Goal: Register for event/course

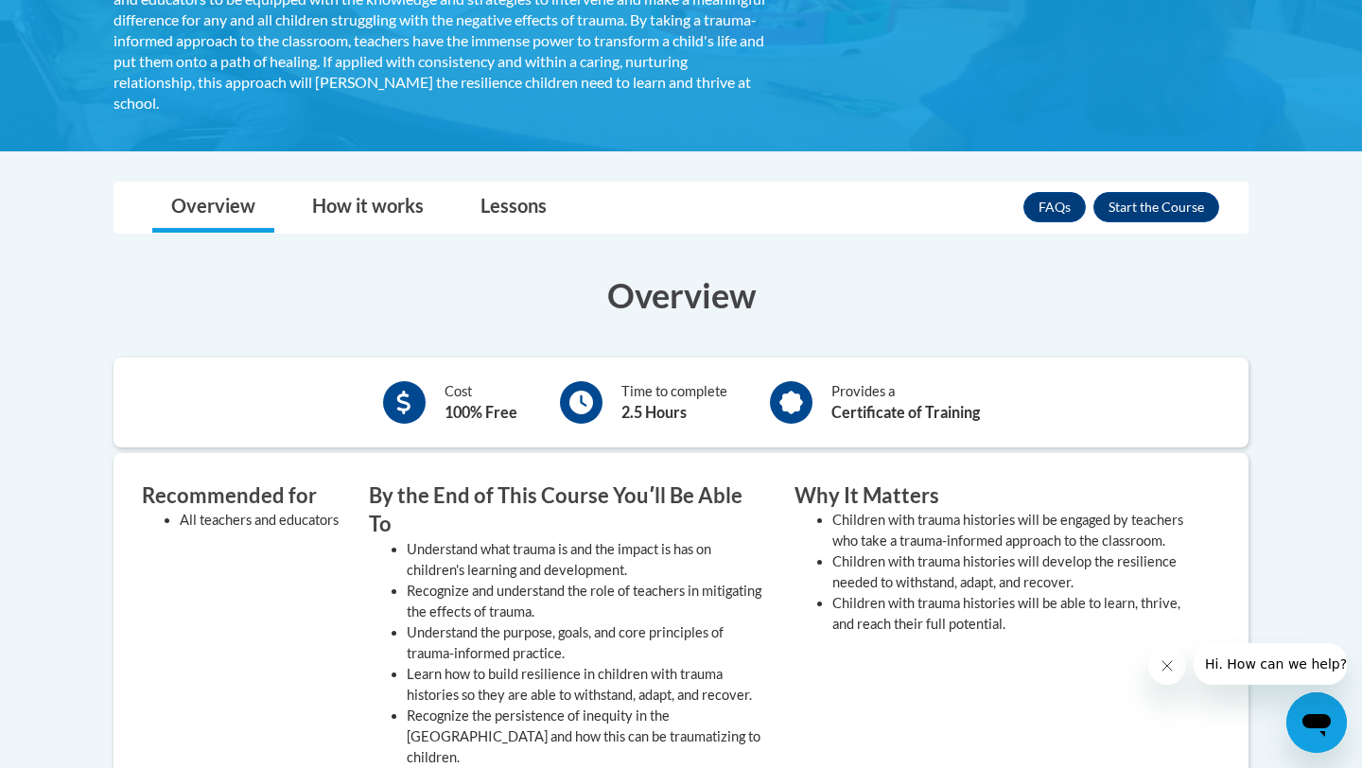
scroll to position [496, 0]
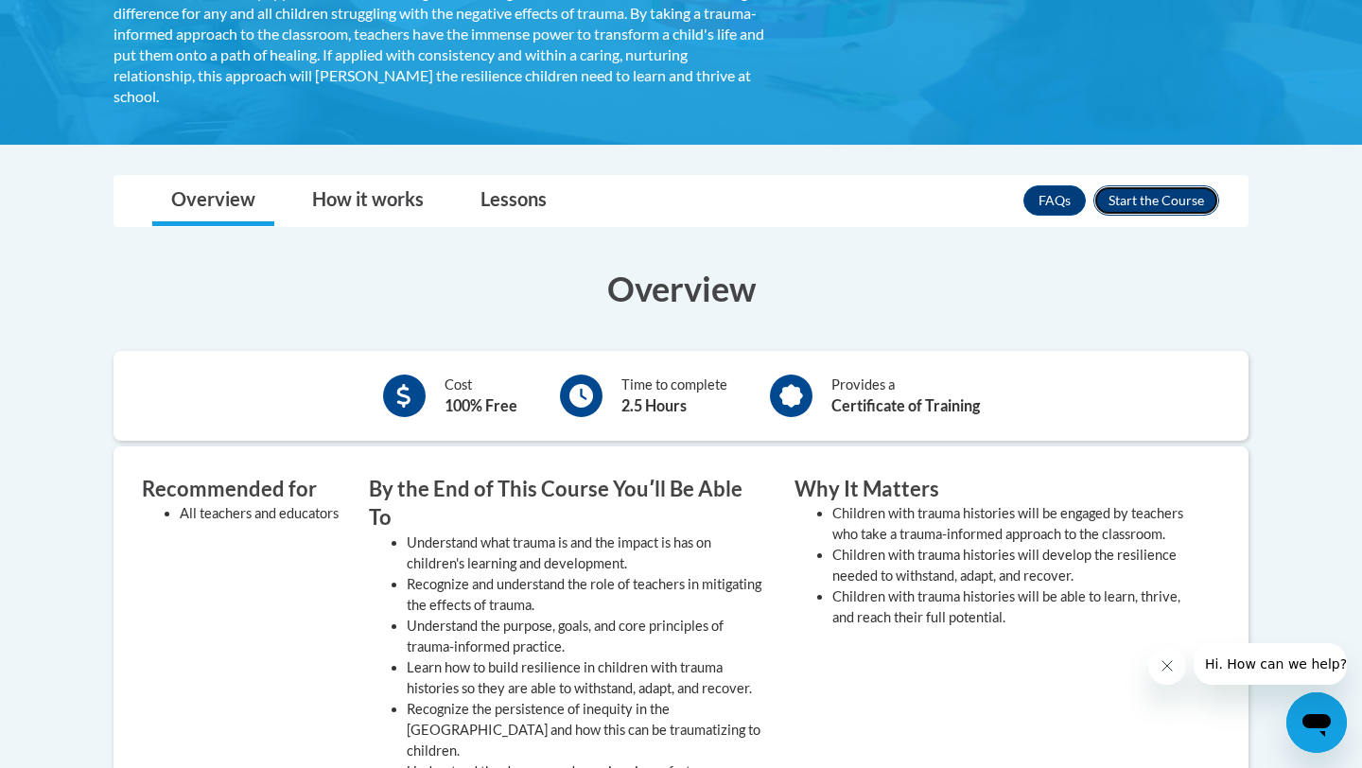
click at [1150, 197] on button "Enroll" at bounding box center [1156, 200] width 126 height 30
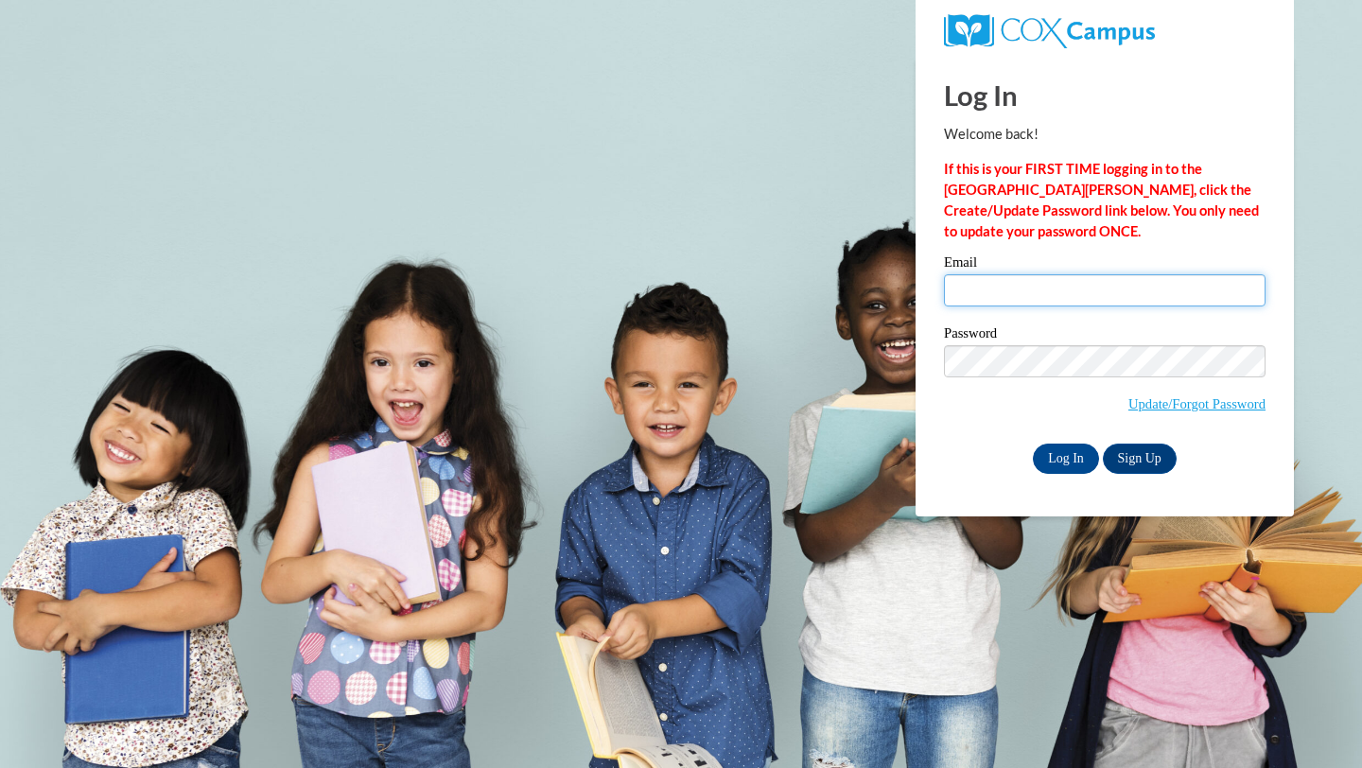
click at [1133, 306] on div "Email" at bounding box center [1105, 287] width 322 height 65
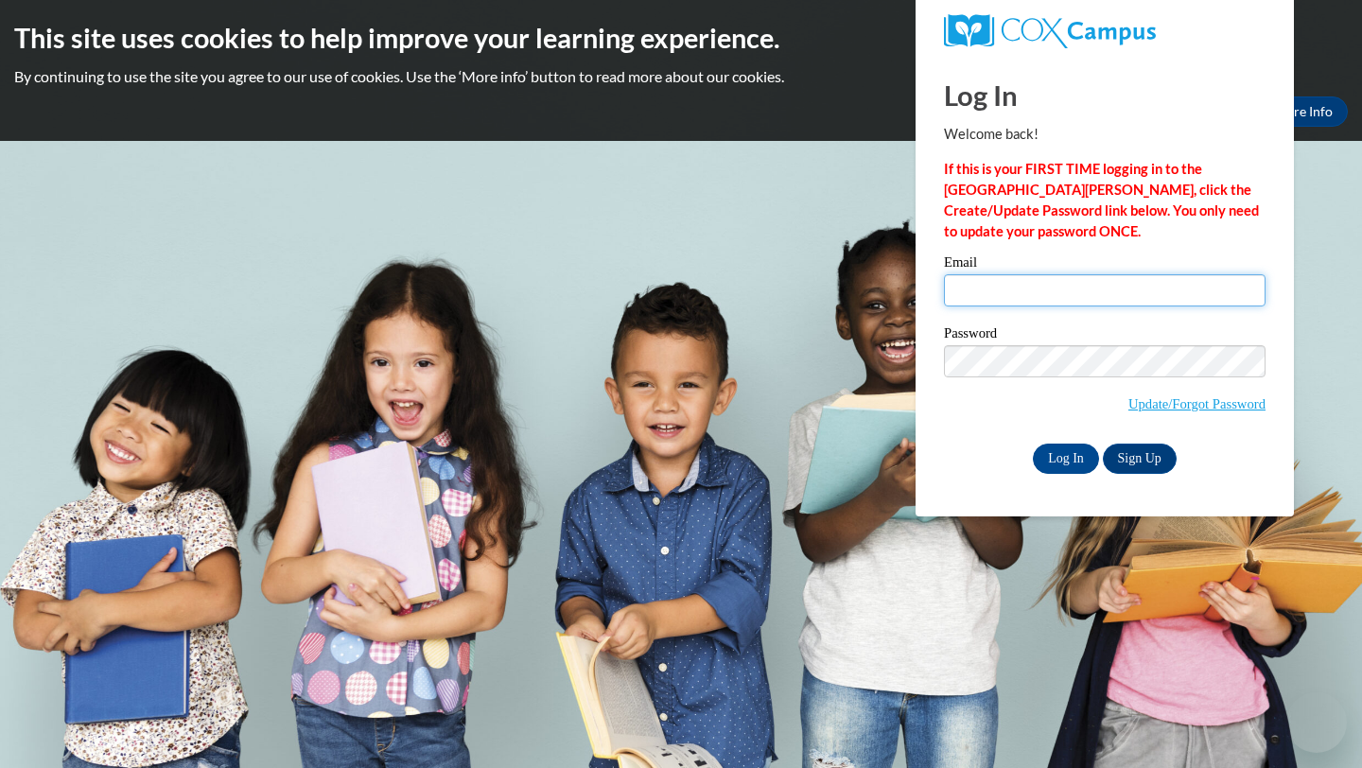
type input "[EMAIL_ADDRESS][DOMAIN_NAME]"
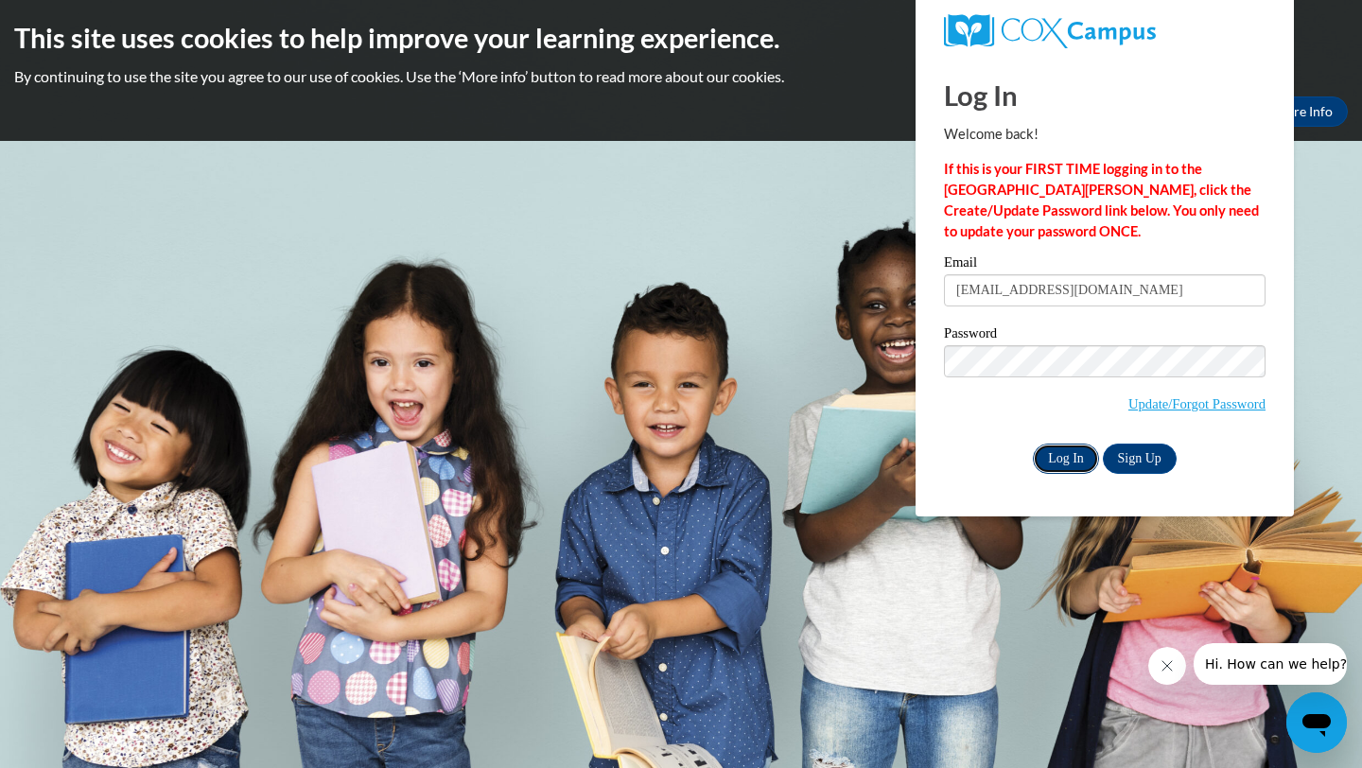
click at [1063, 461] on input "Log In" at bounding box center [1066, 458] width 66 height 30
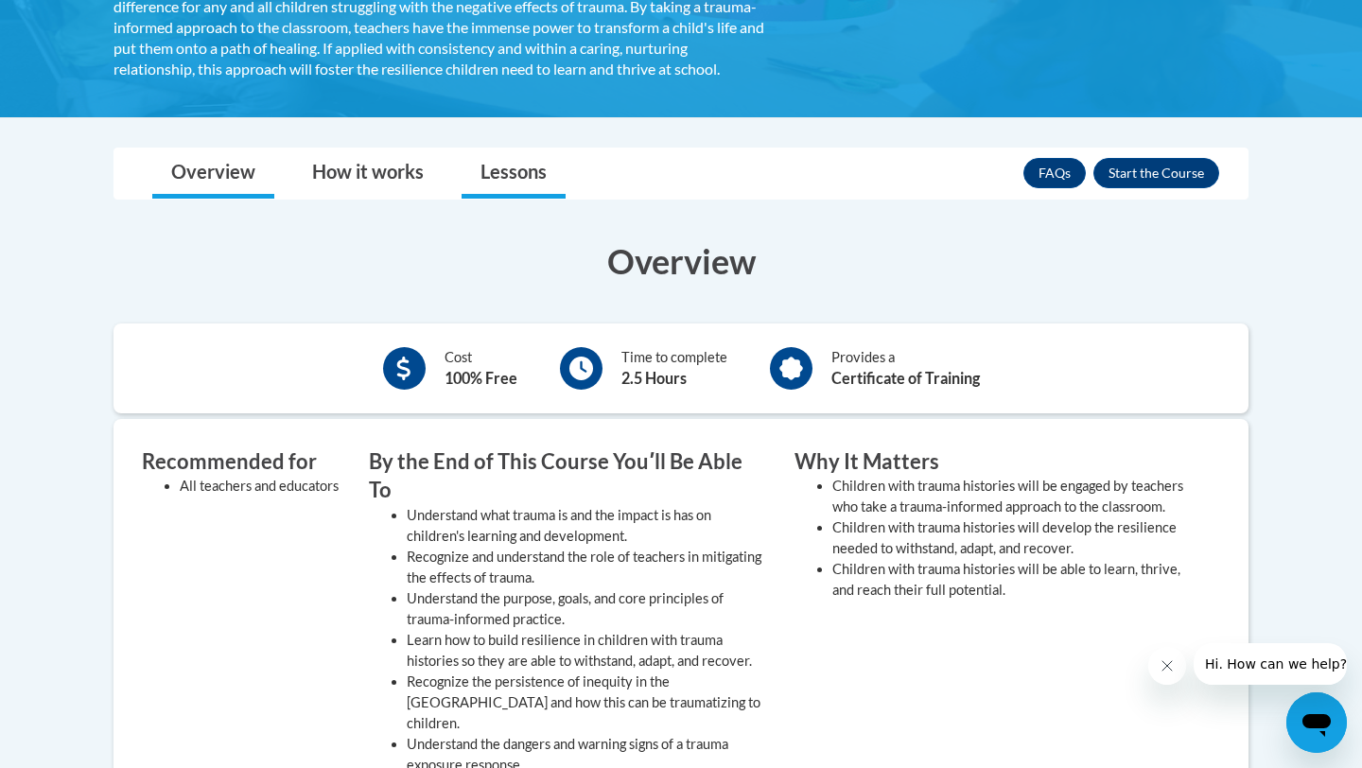
scroll to position [470, 0]
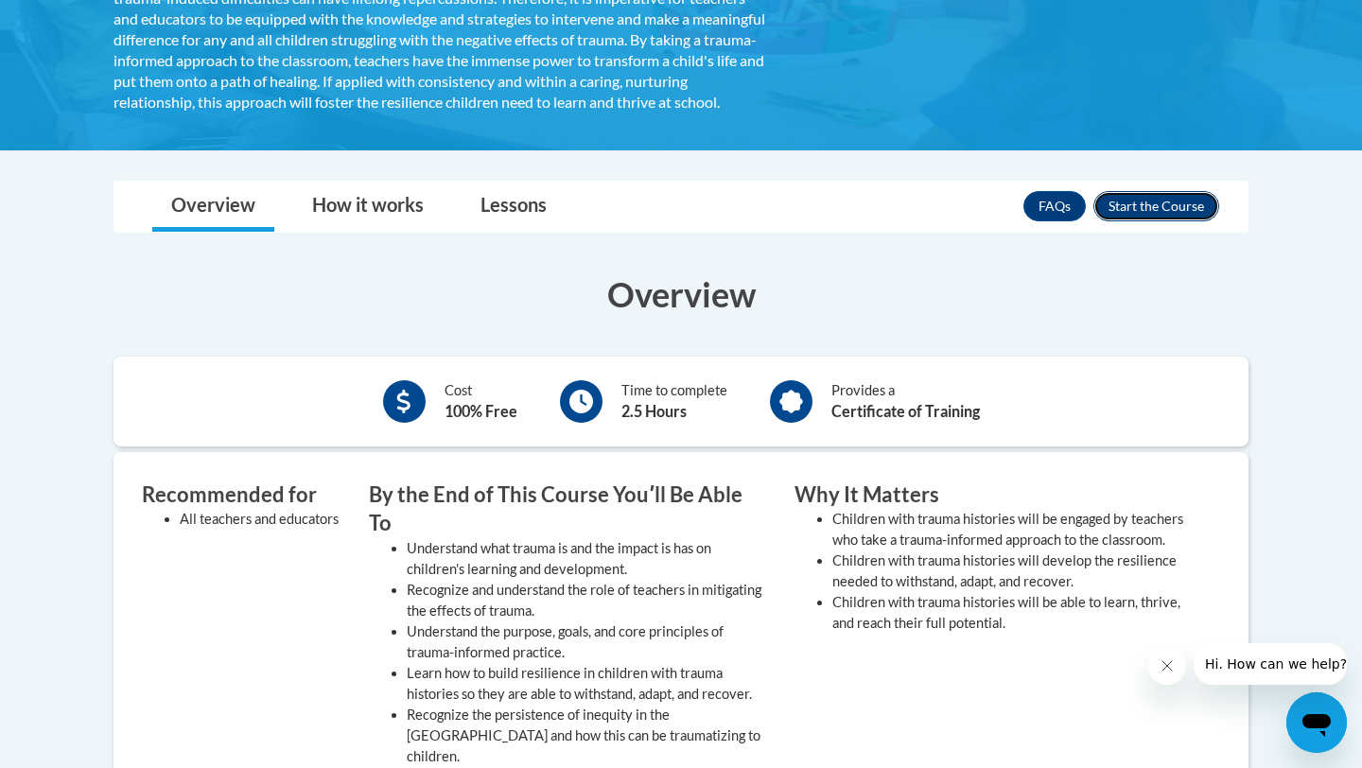
click at [1112, 221] on button "Enroll" at bounding box center [1156, 206] width 126 height 30
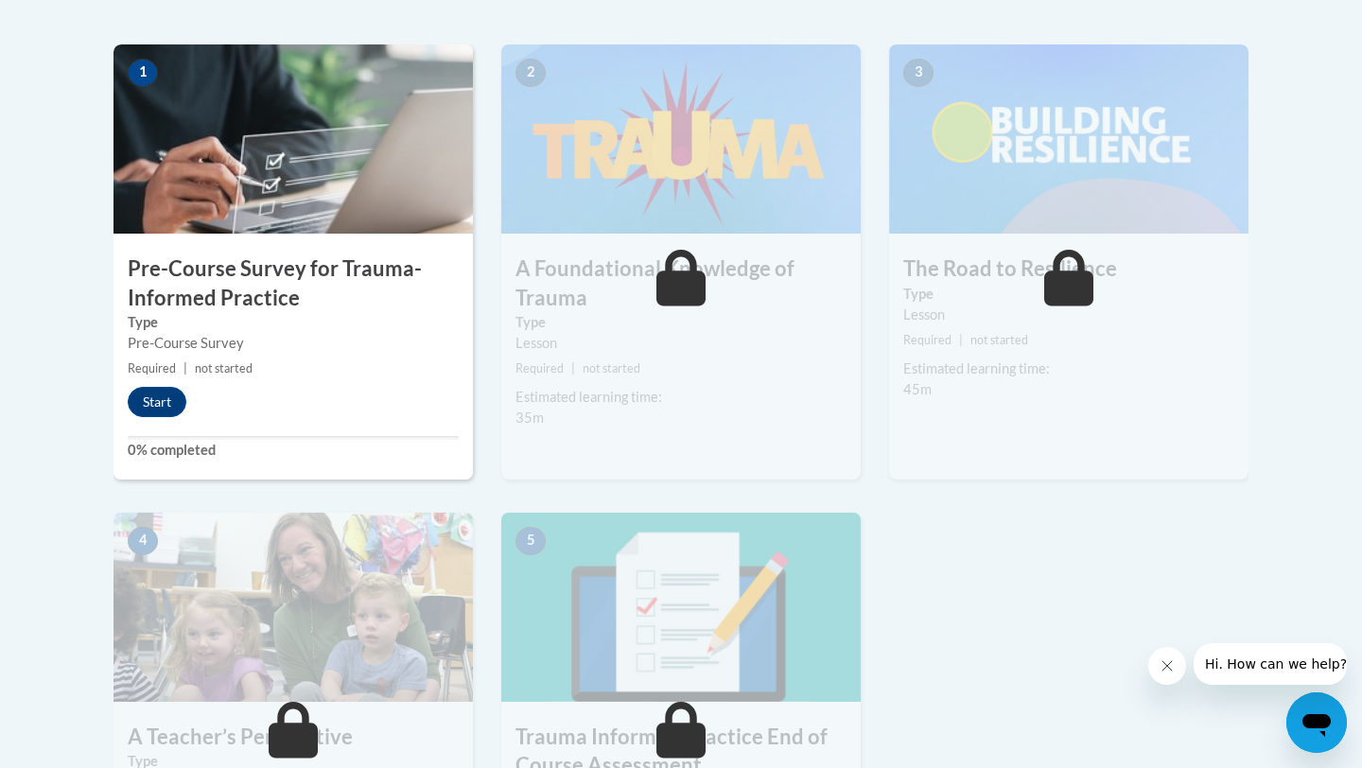
scroll to position [638, 0]
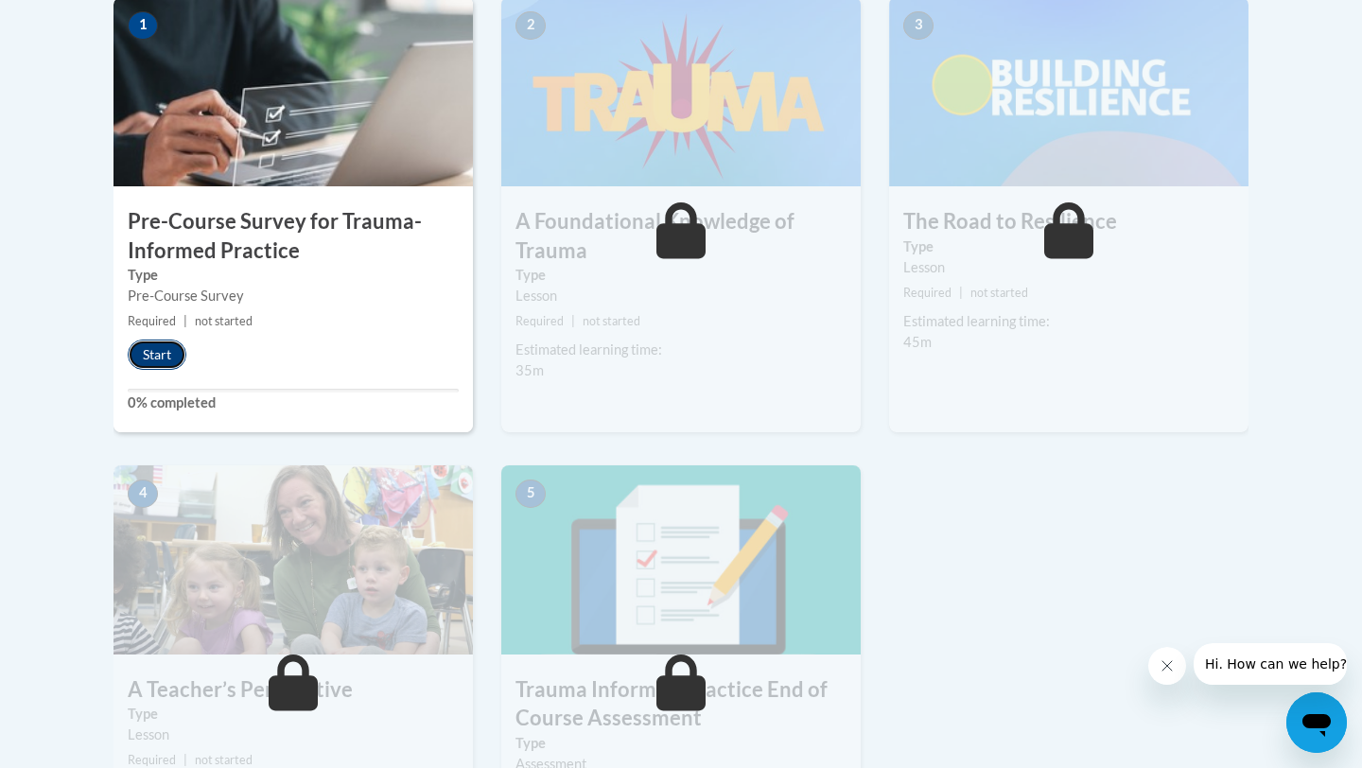
click at [159, 365] on button "Start" at bounding box center [157, 354] width 59 height 30
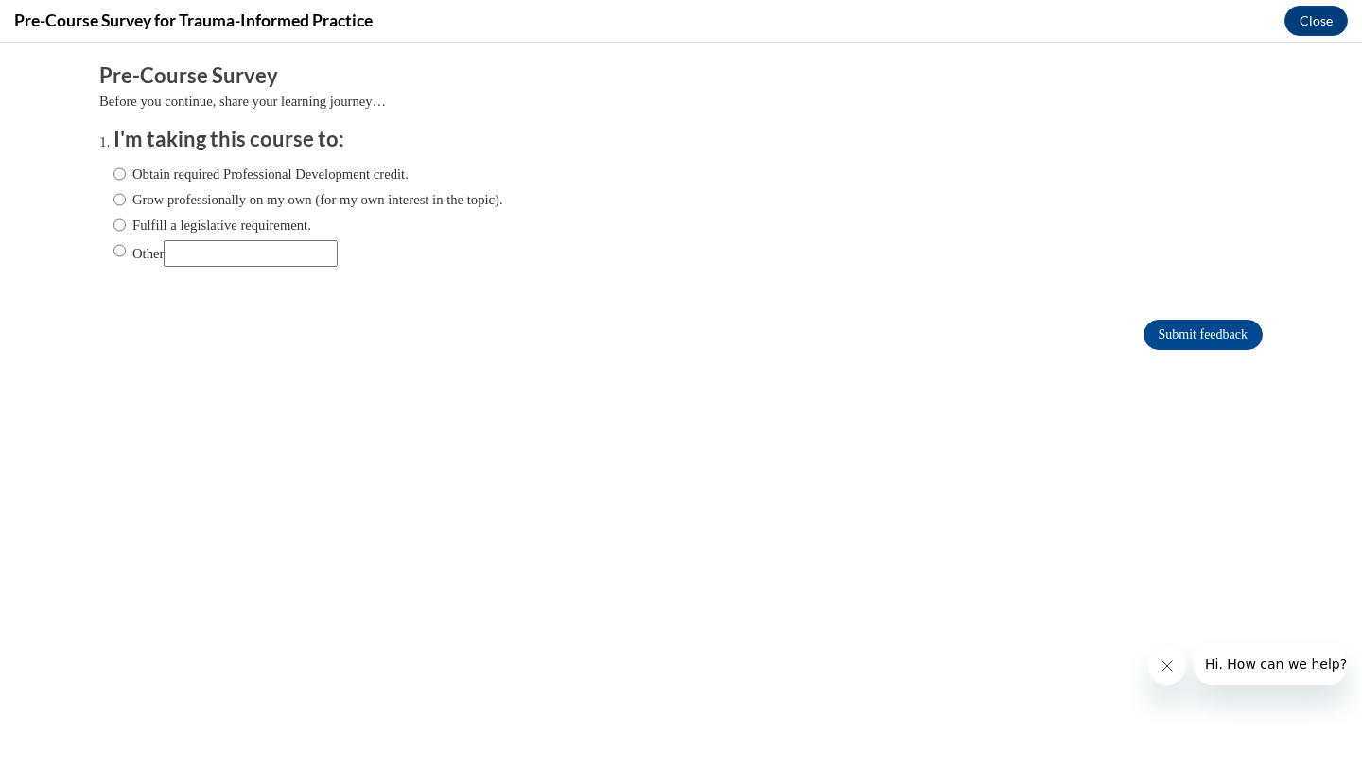
scroll to position [0, 0]
click at [308, 174] on label "Obtain required Professional Development credit." at bounding box center [260, 174] width 295 height 21
click at [126, 174] on input "Obtain required Professional Development credit." at bounding box center [119, 174] width 12 height 21
radio input "true"
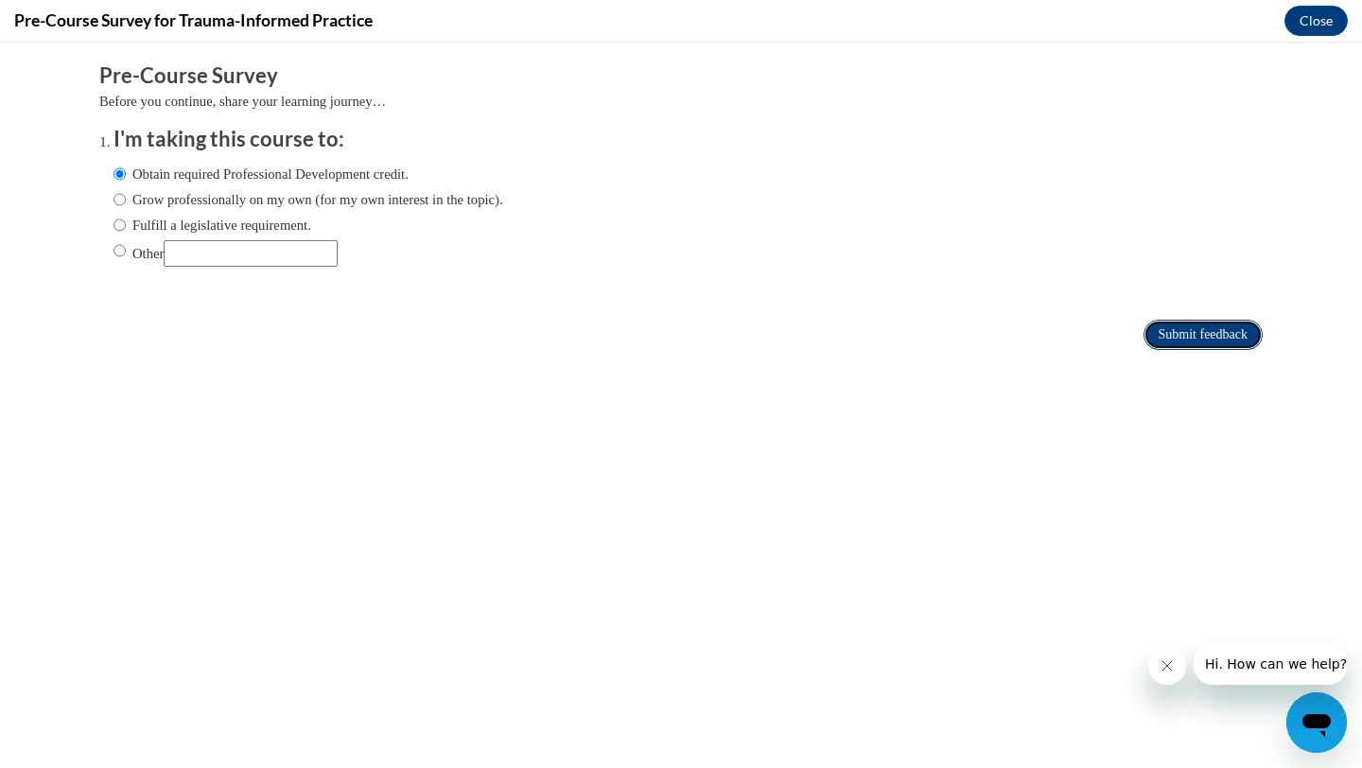
click at [1183, 333] on input "Submit feedback" at bounding box center [1202, 335] width 119 height 30
